Goal: Information Seeking & Learning: Find specific fact

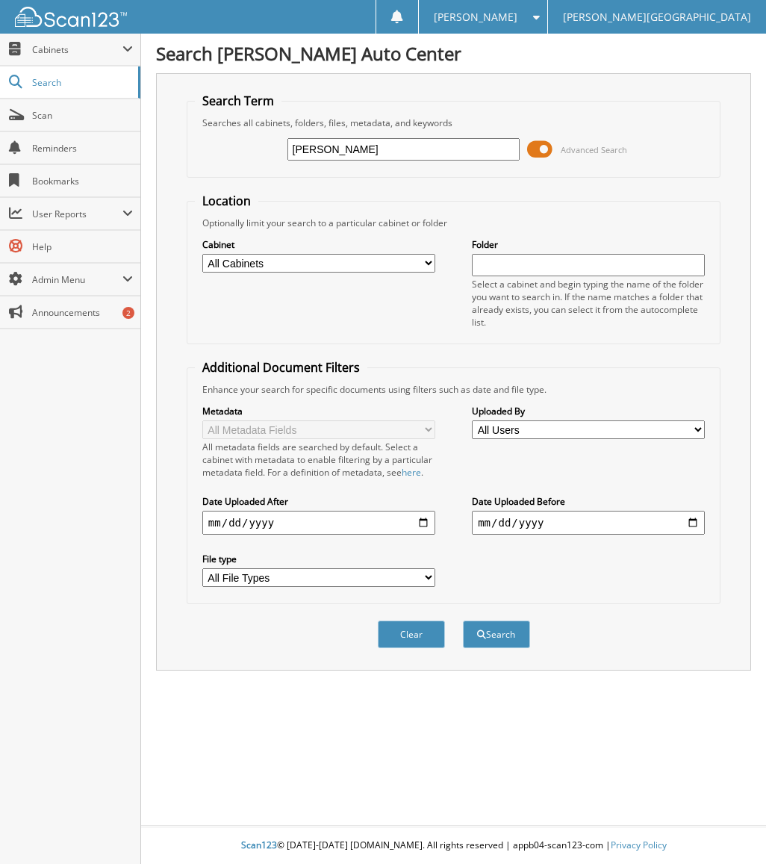
type input "[PERSON_NAME]"
click at [463, 621] on button "Search" at bounding box center [496, 635] width 67 height 28
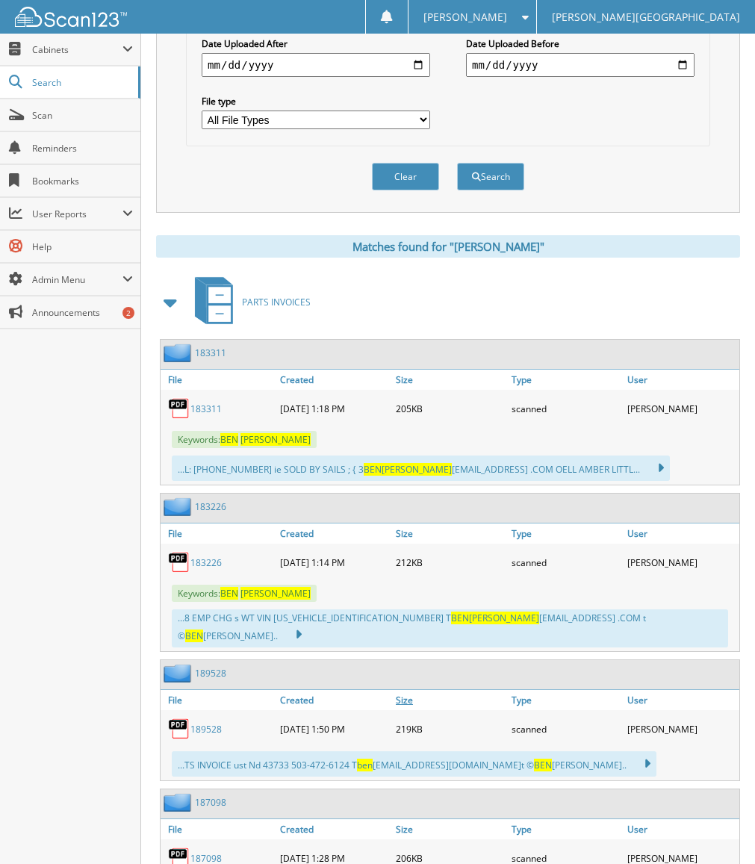
scroll to position [523, 0]
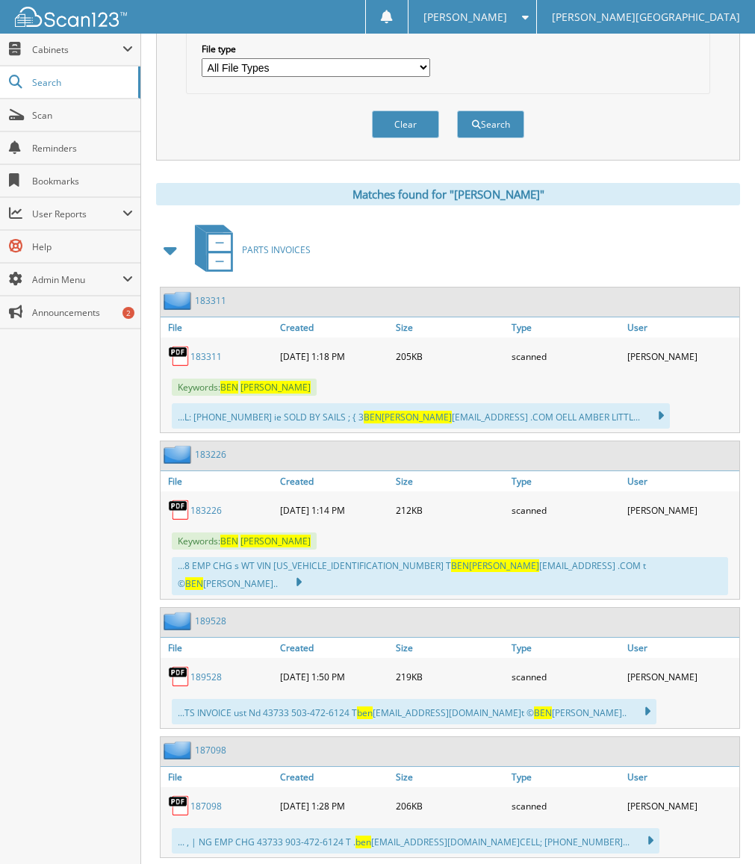
click at [170, 249] on span at bounding box center [171, 250] width 21 height 27
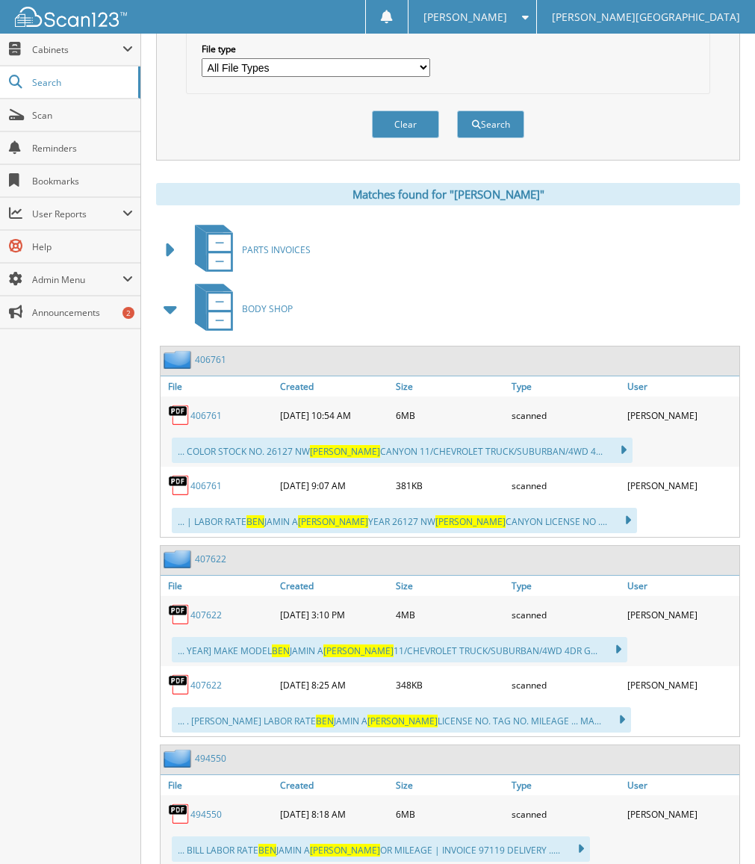
click at [170, 308] on span at bounding box center [171, 309] width 21 height 27
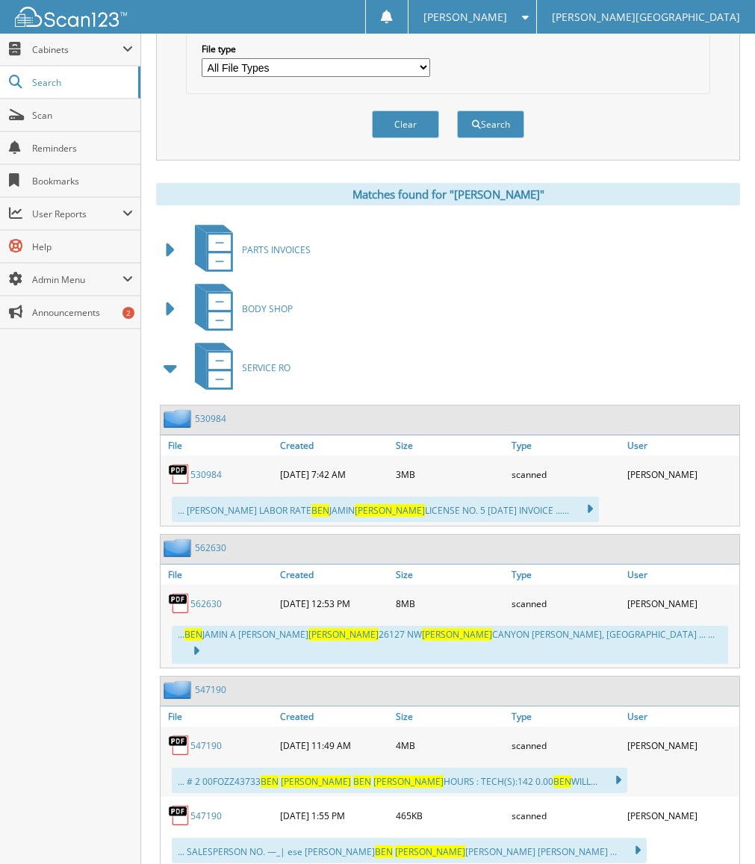
click at [177, 367] on span at bounding box center [171, 368] width 21 height 27
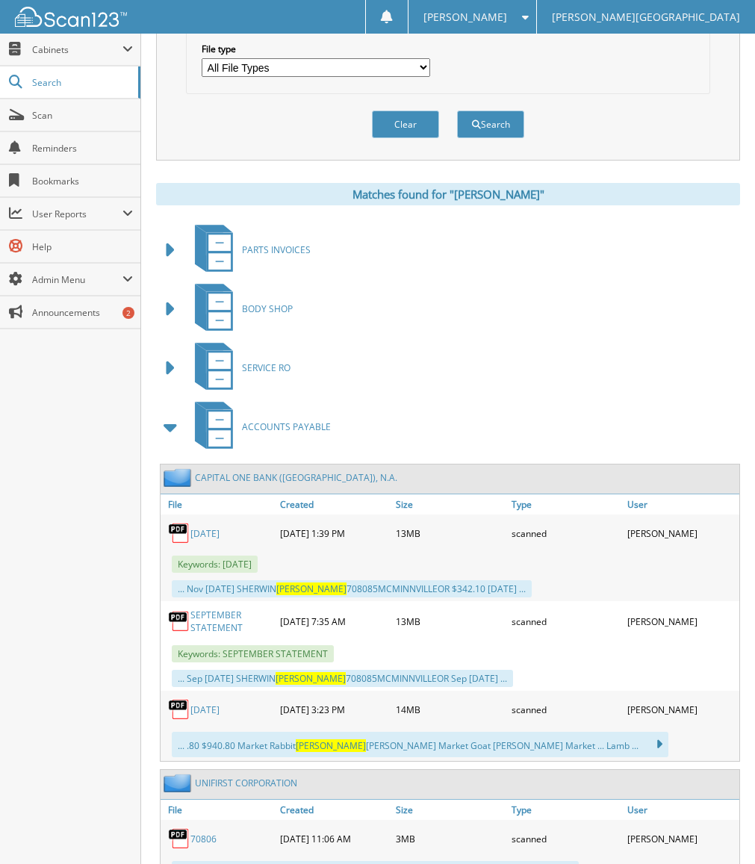
drag, startPoint x: 572, startPoint y: 148, endPoint x: 539, endPoint y: 167, distance: 37.8
click at [572, 148] on div "Clear Search" at bounding box center [448, 124] width 524 height 60
